Goal: Task Accomplishment & Management: Manage account settings

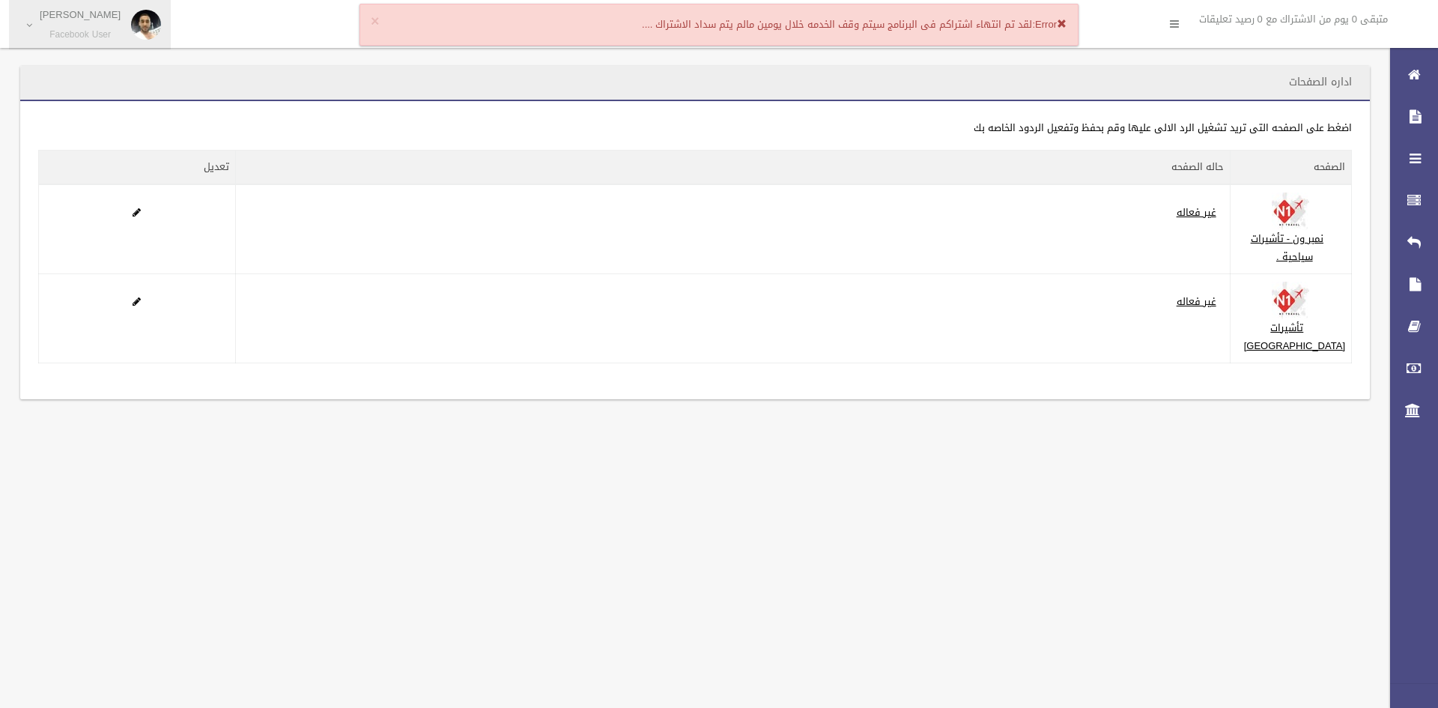
click at [31, 31] on link "[PERSON_NAME] Facebook User" at bounding box center [90, 24] width 162 height 49
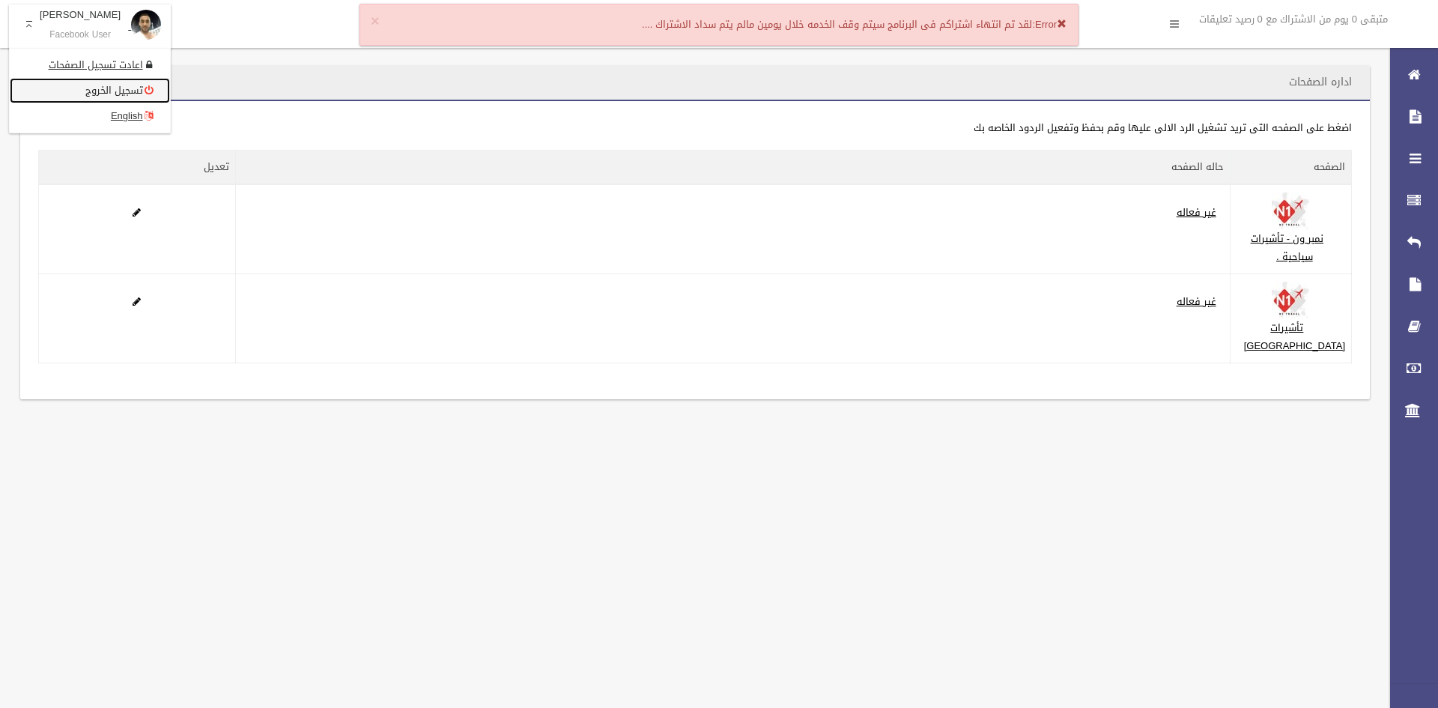
click at [77, 88] on link "تسجيل الخروج" at bounding box center [90, 90] width 160 height 25
